Goal: Transaction & Acquisition: Obtain resource

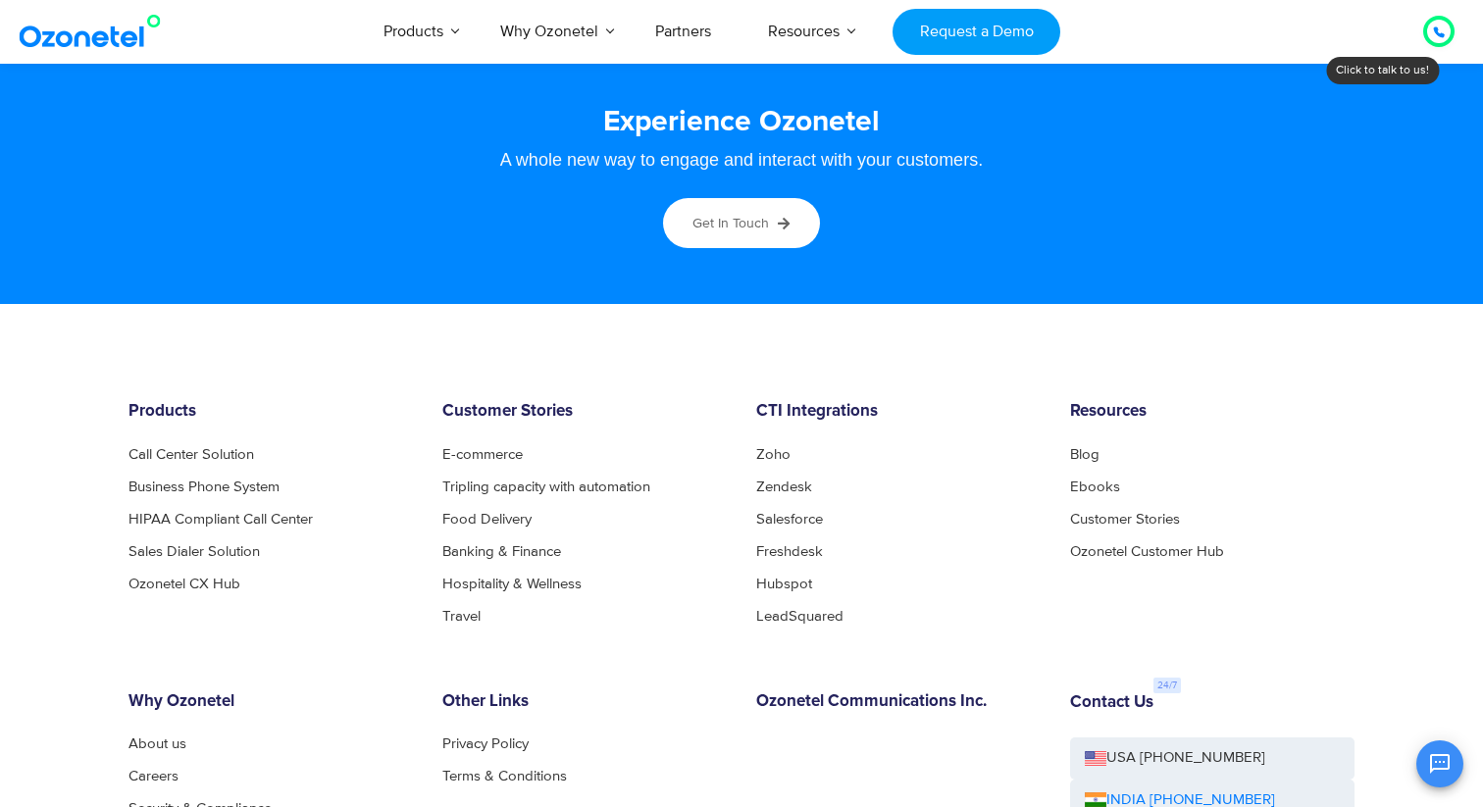
scroll to position [10724, 0]
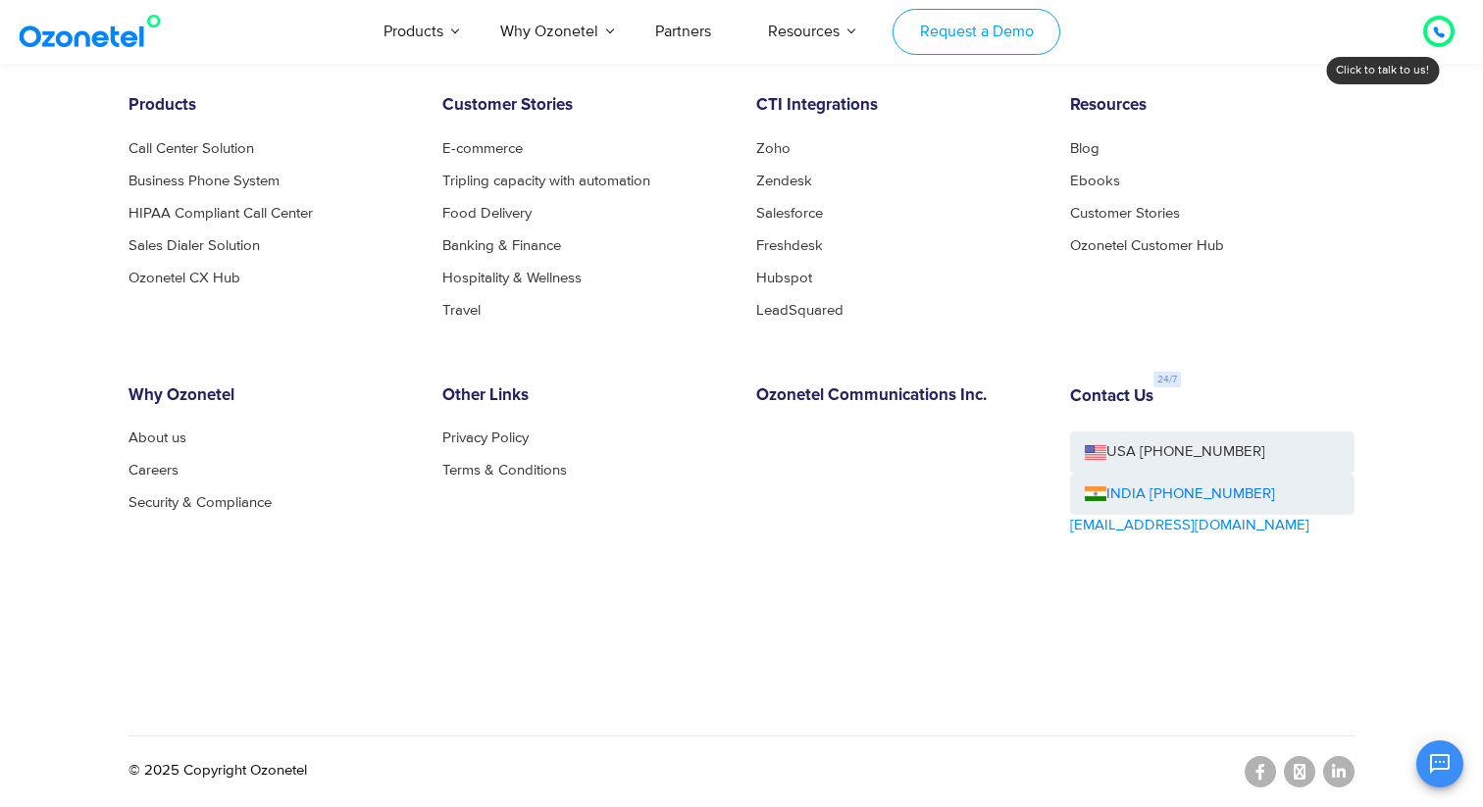
click at [912, 39] on link "Request a Demo" at bounding box center [976, 32] width 168 height 46
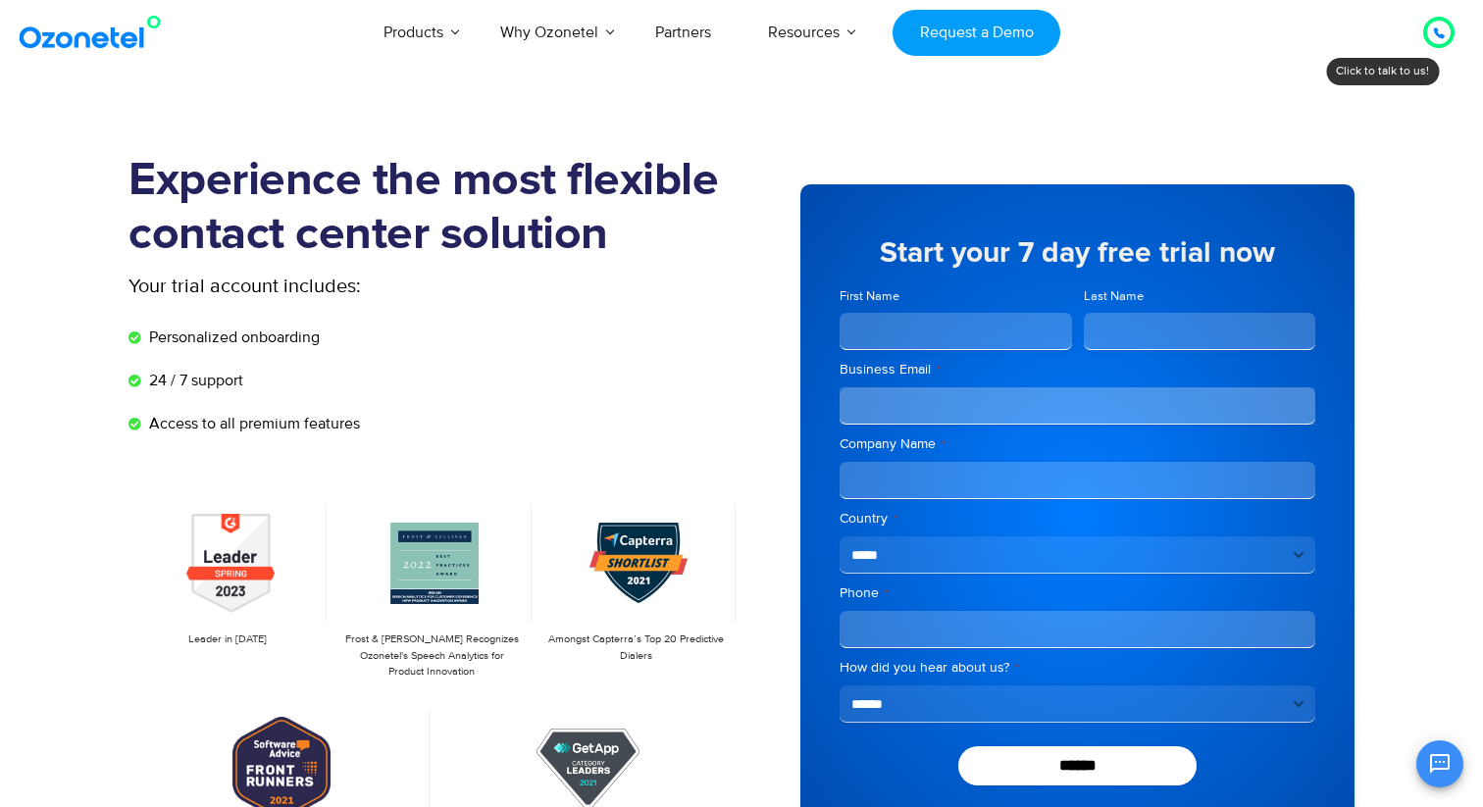
click at [131, 57] on div "Click to talk to us! Call in progress... 1 2 3 4 5 6 7 8 9 # 0 Products AI & CX…" at bounding box center [741, 32] width 1483 height 65
click at [121, 35] on img at bounding box center [94, 32] width 159 height 35
